Goal: Navigation & Orientation: Find specific page/section

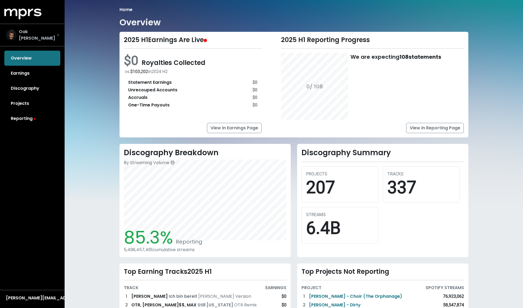
click at [34, 32] on span "Oak [PERSON_NAME]" at bounding box center [38, 35] width 38 height 13
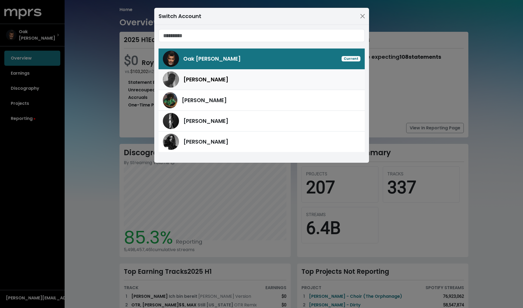
click at [186, 77] on span "[PERSON_NAME]" at bounding box center [205, 80] width 45 height 8
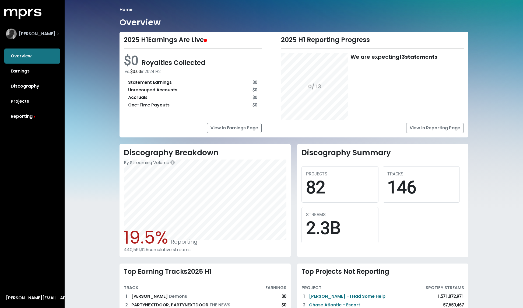
click at [39, 34] on div "[PERSON_NAME]" at bounding box center [32, 34] width 53 height 11
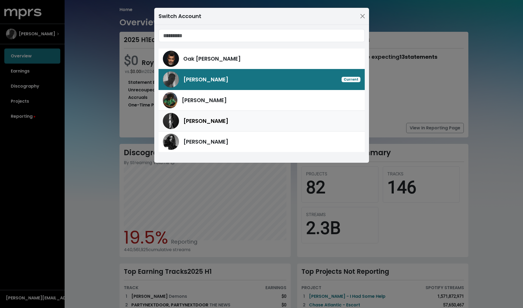
click at [197, 117] on div "[PERSON_NAME]" at bounding box center [205, 121] width 45 height 8
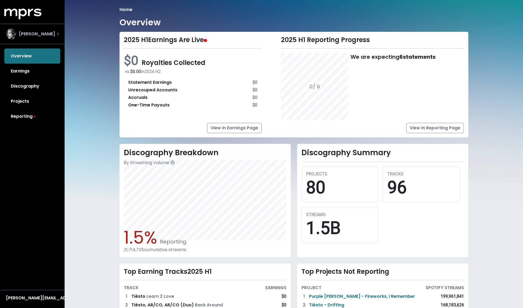
click at [39, 37] on span "[PERSON_NAME]" at bounding box center [37, 34] width 36 height 6
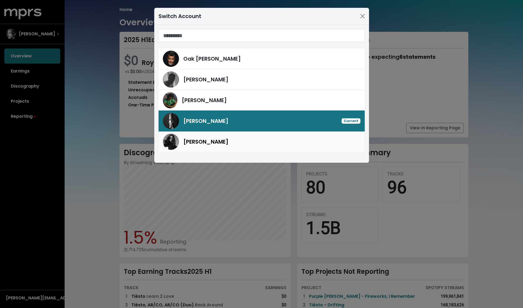
click at [199, 142] on span "[PERSON_NAME]" at bounding box center [205, 142] width 45 height 8
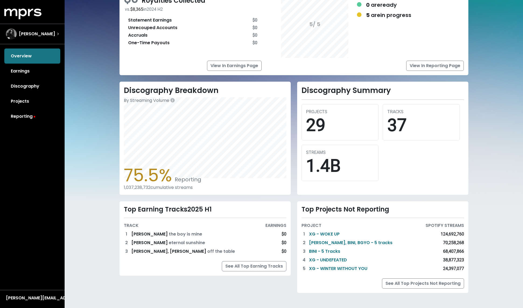
scroll to position [62, 0]
click at [329, 233] on link "XG - WOKE UP" at bounding box center [324, 234] width 31 height 6
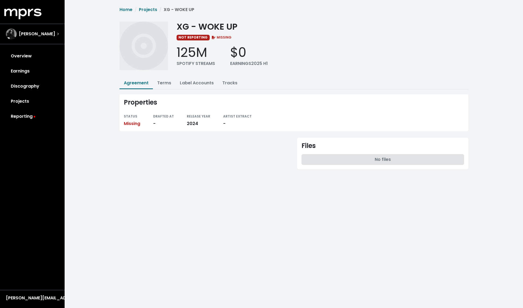
drag, startPoint x: 130, startPoint y: 124, endPoint x: 138, endPoint y: 117, distance: 9.9
click at [130, 124] on span "Missing" at bounding box center [132, 123] width 16 height 6
click at [162, 81] on link "Terms" at bounding box center [164, 83] width 14 height 6
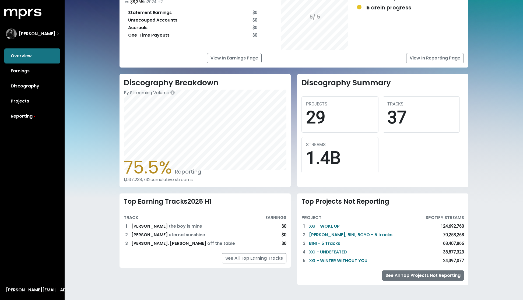
scroll to position [70, 0]
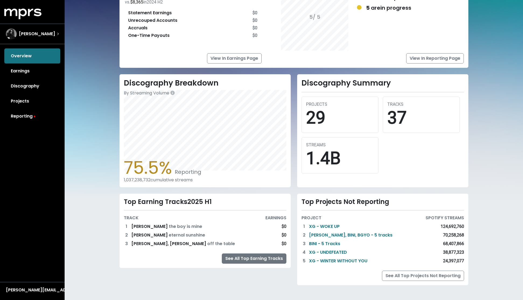
click at [250, 257] on link "See All Top Earning Tracks" at bounding box center [254, 259] width 65 height 10
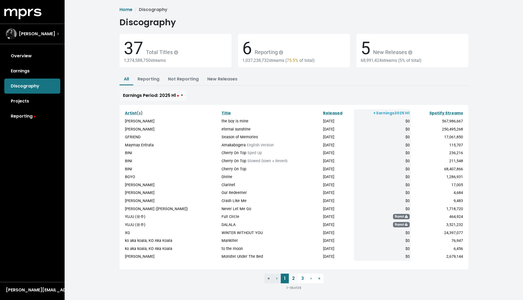
click at [294, 275] on link "2" at bounding box center [293, 279] width 9 height 10
